Goal: Find specific page/section: Find specific page/section

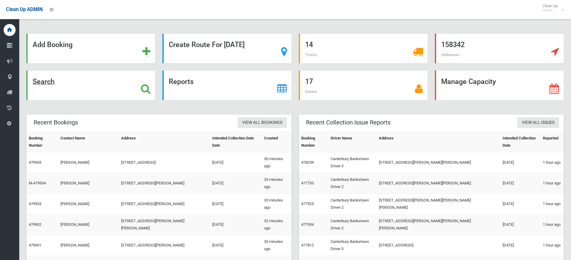
click at [44, 81] on strong "Search" at bounding box center [44, 81] width 22 height 8
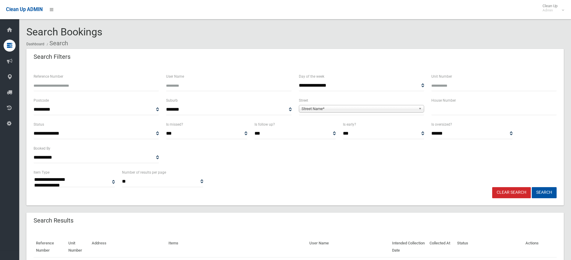
select select
